Goal: Complete application form

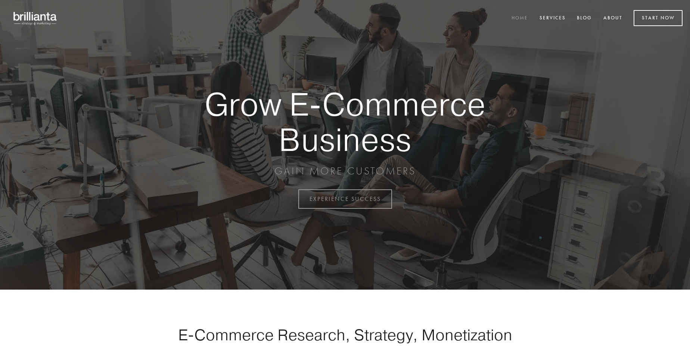
scroll to position [1957, 0]
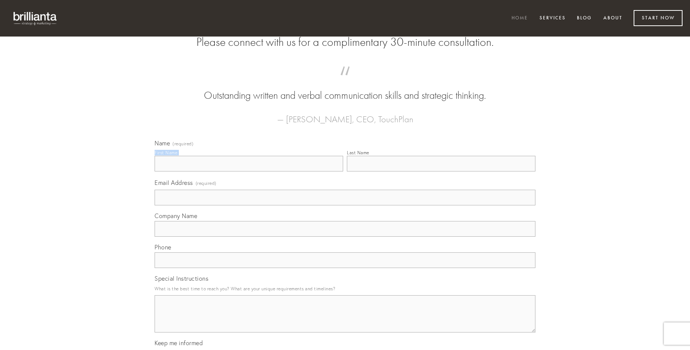
type input "[PERSON_NAME]"
click at [441, 172] on input "Last Name" at bounding box center [441, 164] width 189 height 16
type input "[PERSON_NAME]"
click at [345, 206] on input "Email Address (required)" at bounding box center [345, 198] width 381 height 16
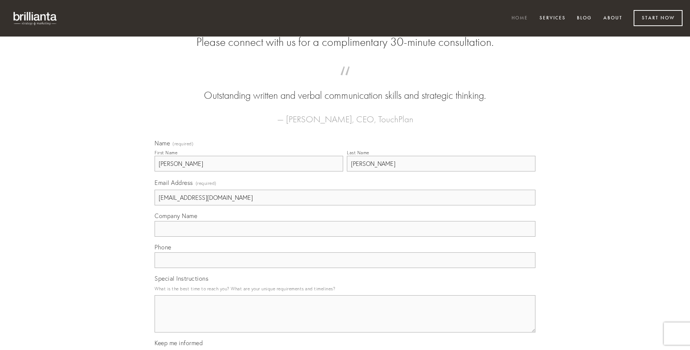
type input "[EMAIL_ADDRESS][DOMAIN_NAME]"
click at [345, 237] on input "Company Name" at bounding box center [345, 229] width 381 height 16
type input "tego"
click at [345, 268] on input "text" at bounding box center [345, 261] width 381 height 16
click at [345, 321] on textarea "Special Instructions" at bounding box center [345, 314] width 381 height 37
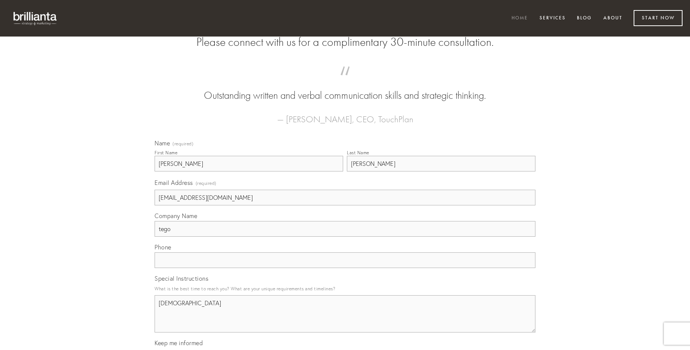
type textarea "[DEMOGRAPHIC_DATA]"
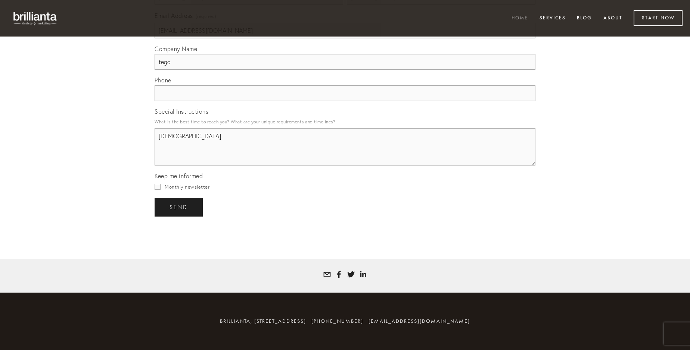
click at [179, 207] on span "send" at bounding box center [178, 207] width 18 height 7
